Goal: Check status: Check status

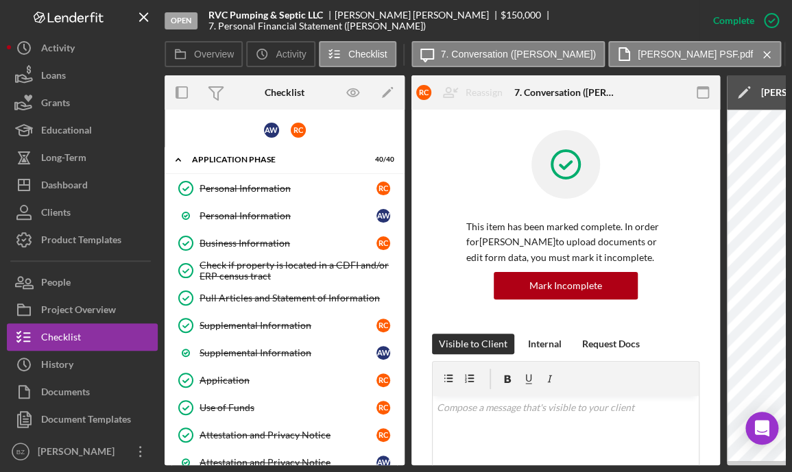
scroll to position [374, 0]
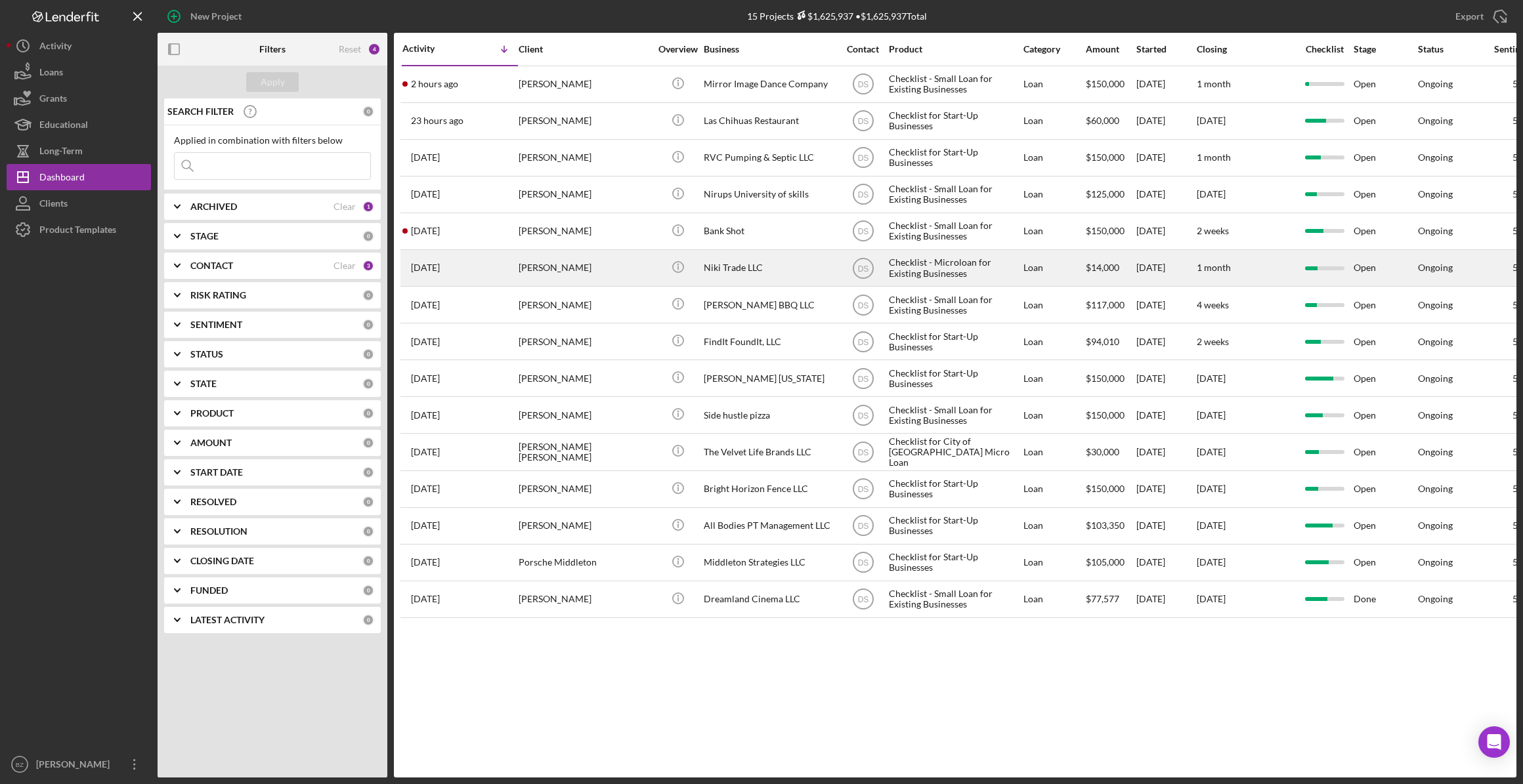
click at [715, 267] on div "Niki Trade LLC" at bounding box center [769, 268] width 131 height 34
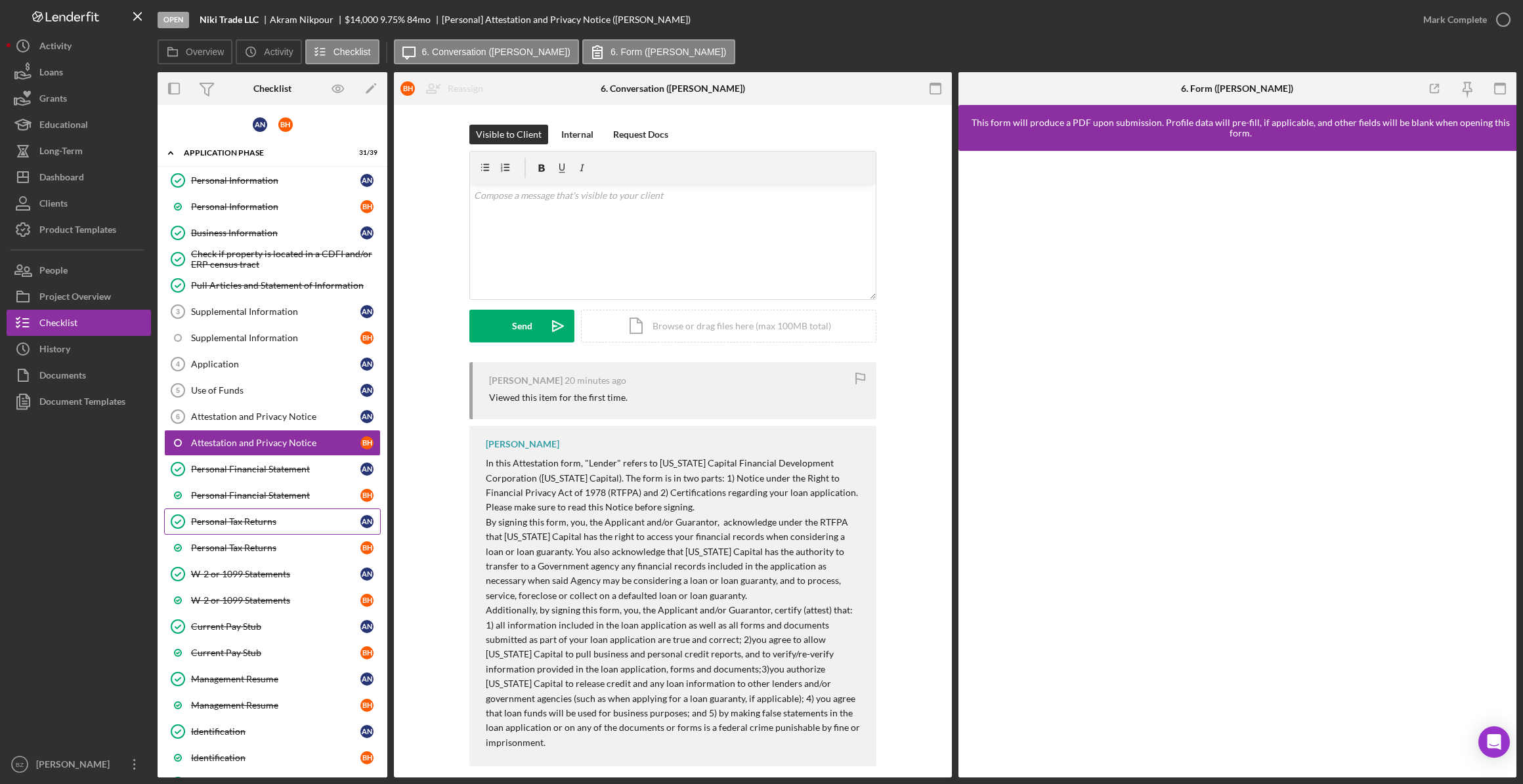
click at [238, 452] on div "Personal Tax Returns" at bounding box center [276, 522] width 169 height 11
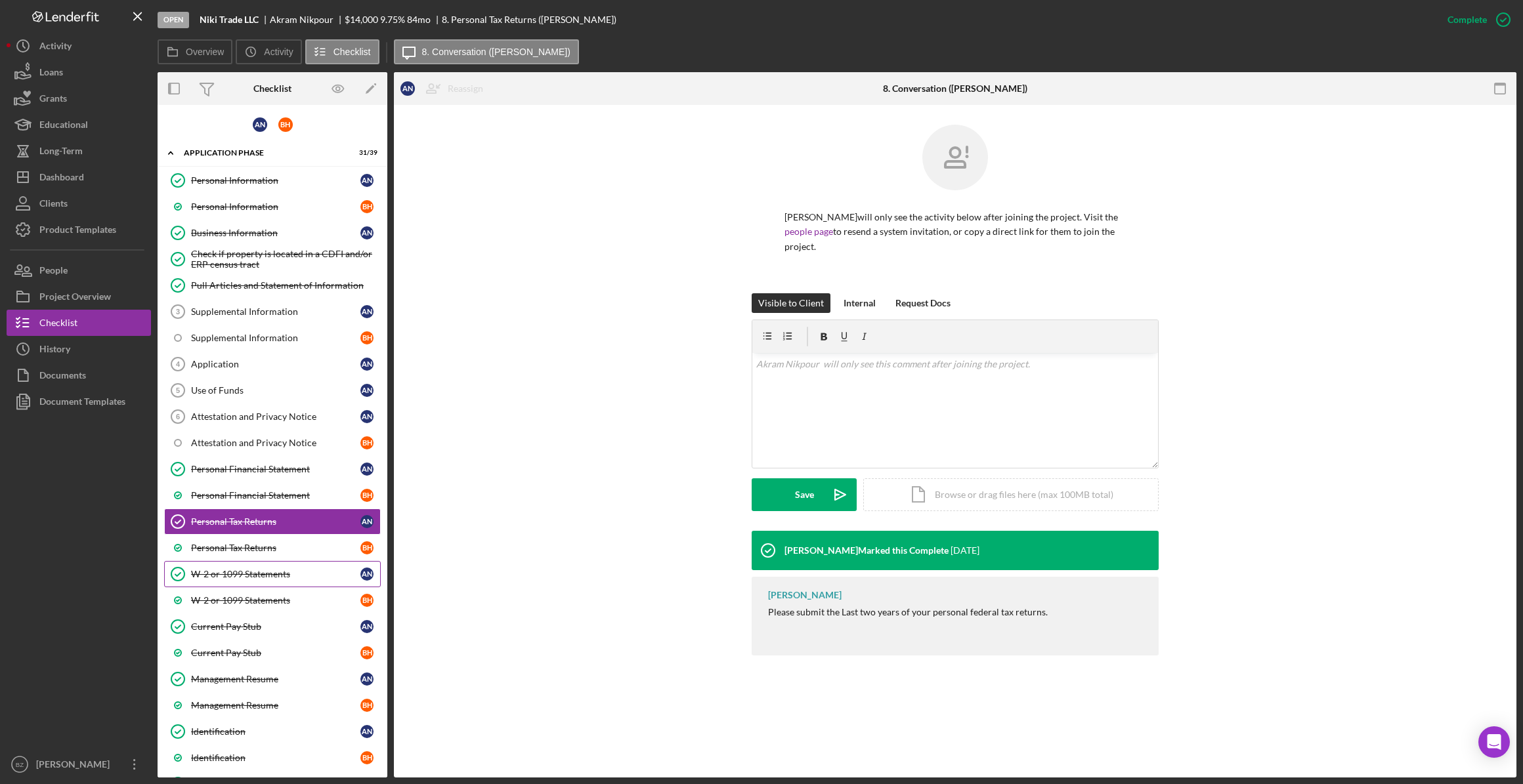
click at [260, 452] on div "W-2 or 1099 Statements" at bounding box center [276, 573] width 169 height 11
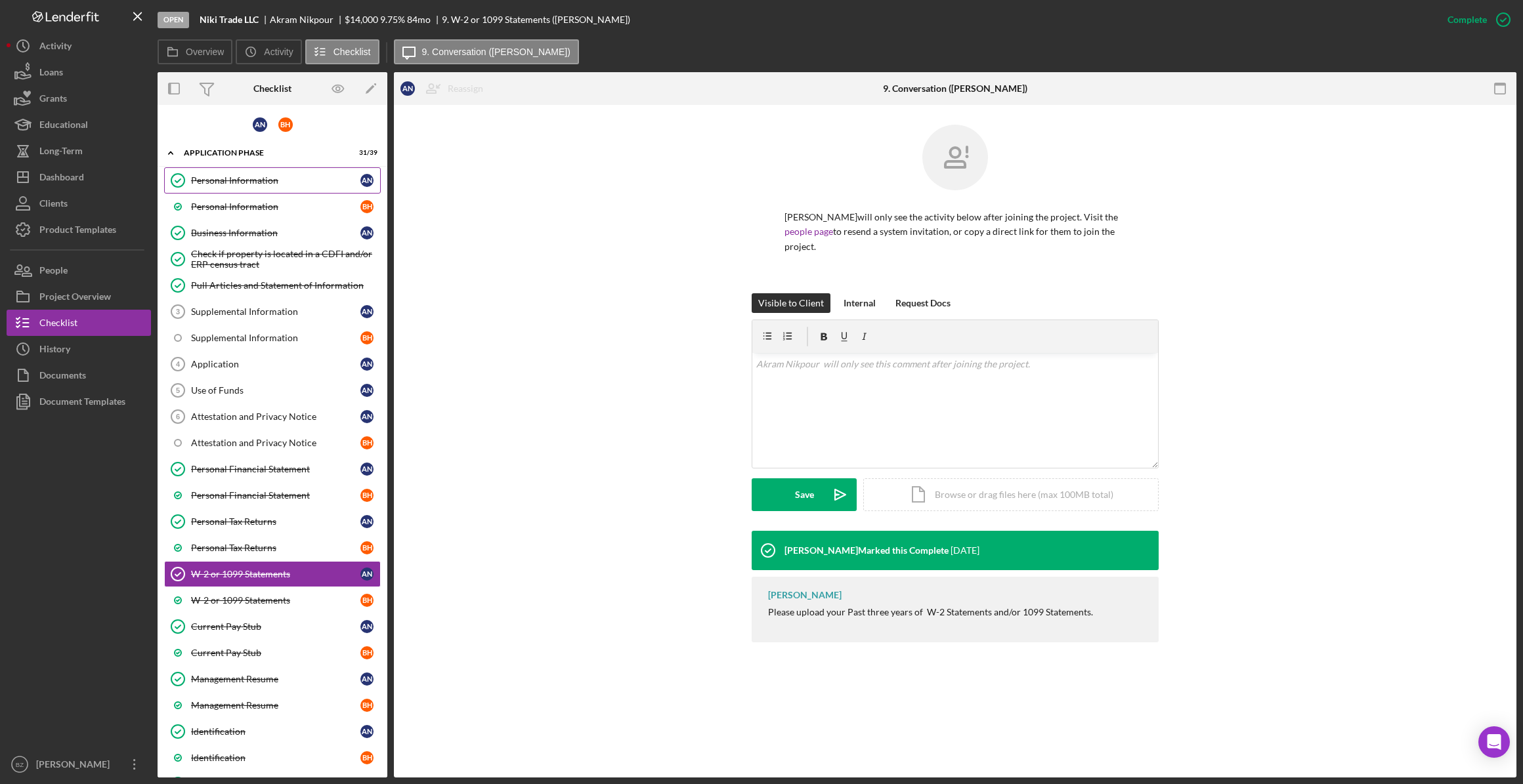
click at [257, 185] on link "Personal Information Personal Information A N" at bounding box center [272, 180] width 216 height 26
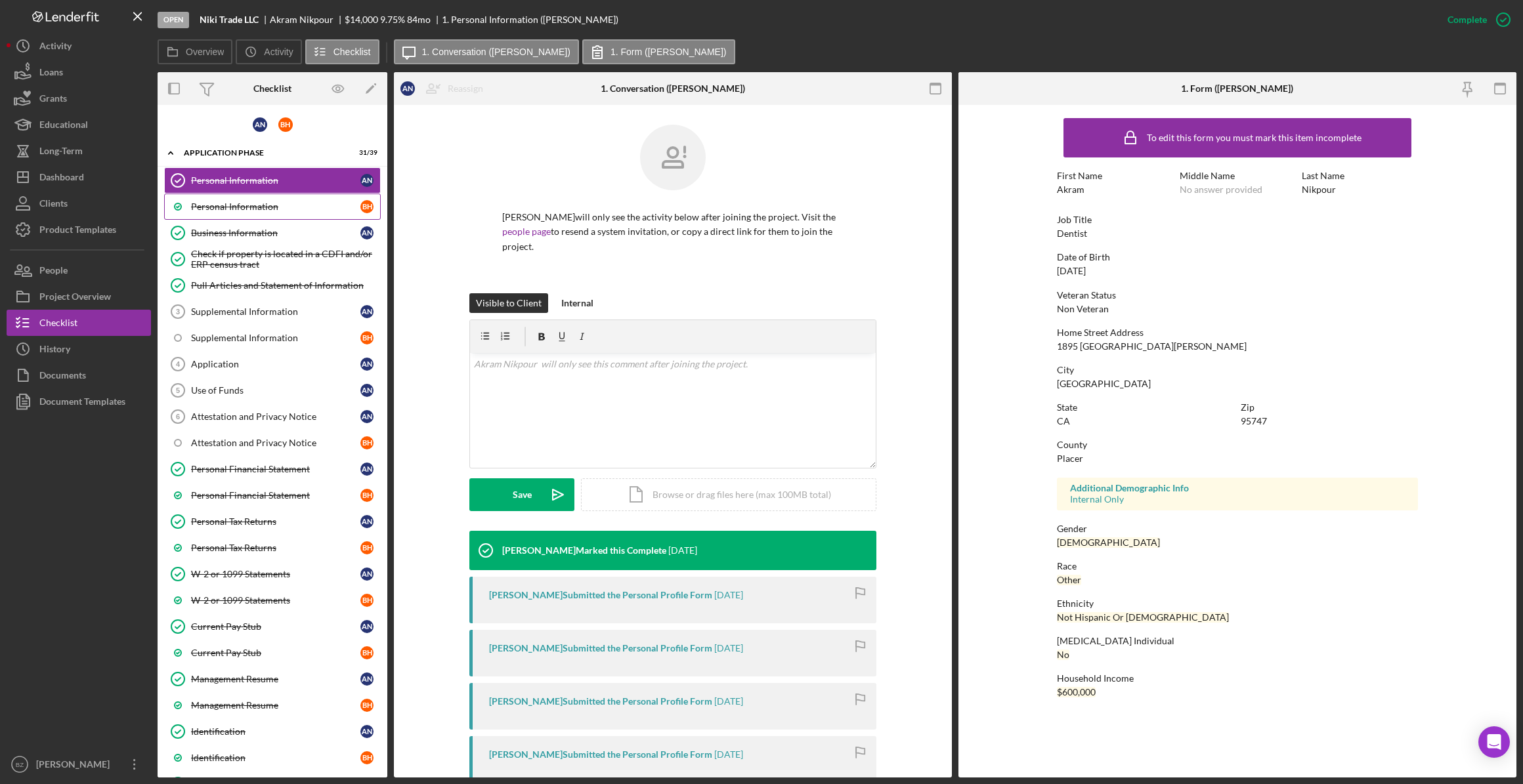
click at [258, 206] on div "Personal Information" at bounding box center [276, 207] width 169 height 11
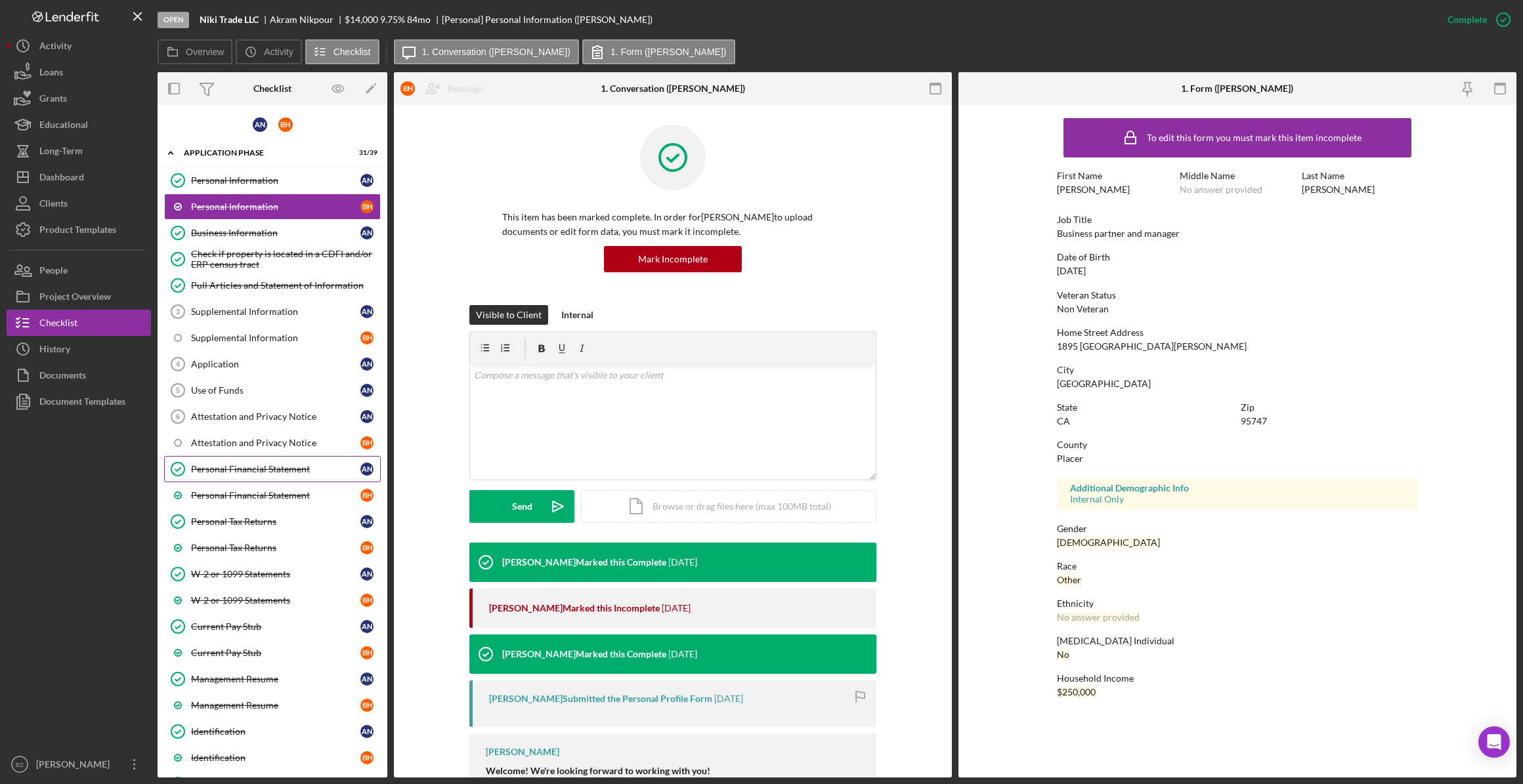
click at [243, 452] on div "Personal Financial Statement" at bounding box center [276, 469] width 169 height 11
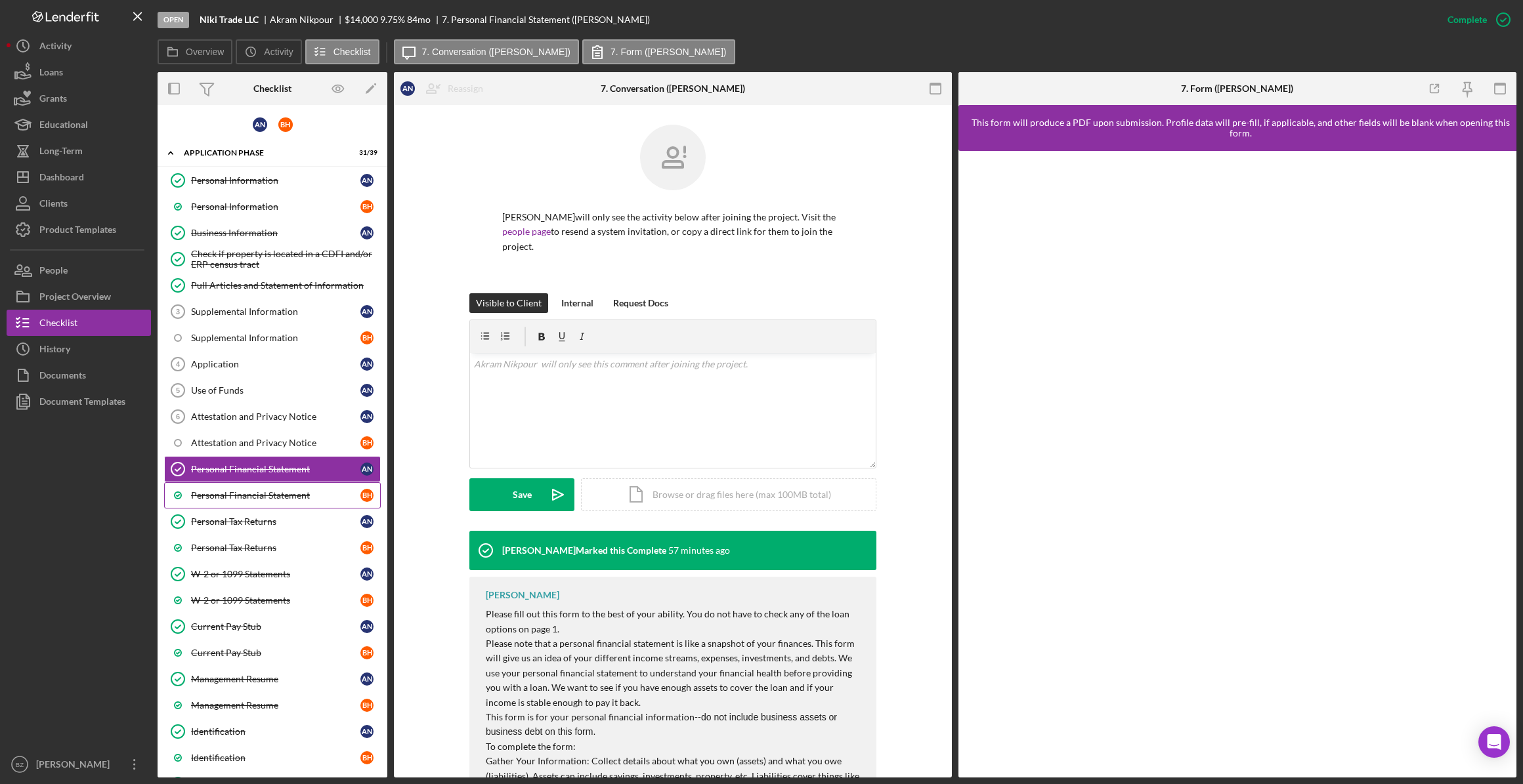
click at [252, 452] on div "Personal Financial Statement" at bounding box center [276, 495] width 169 height 11
